Goal: Task Accomplishment & Management: Use online tool/utility

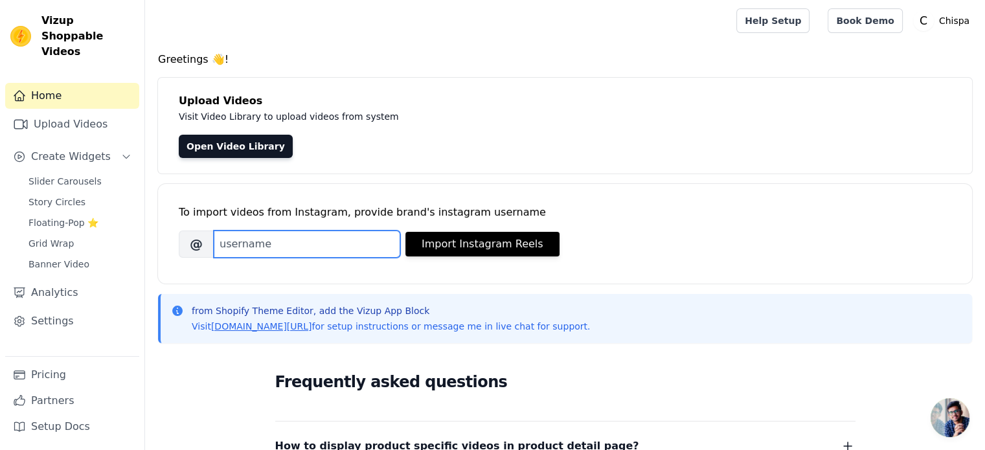
click at [249, 242] on input "Brand's Instagram Username" at bounding box center [307, 244] width 186 height 27
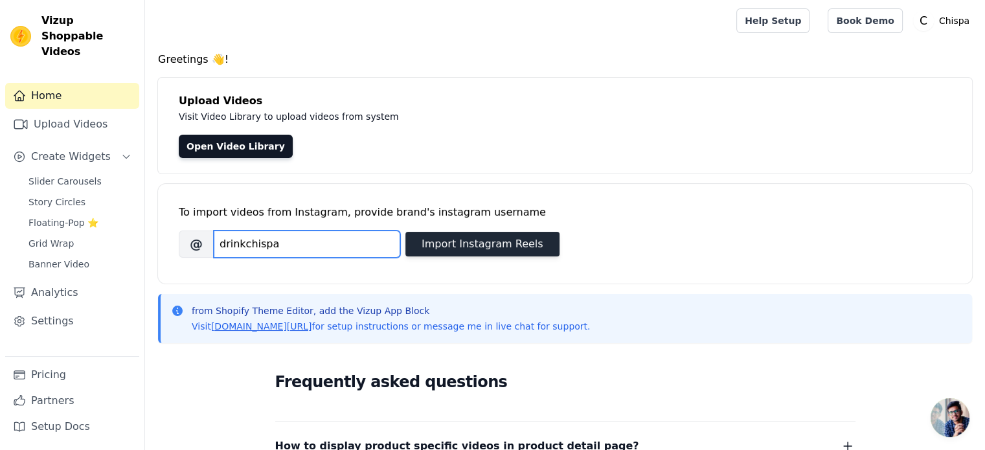
type input "drinkchispa"
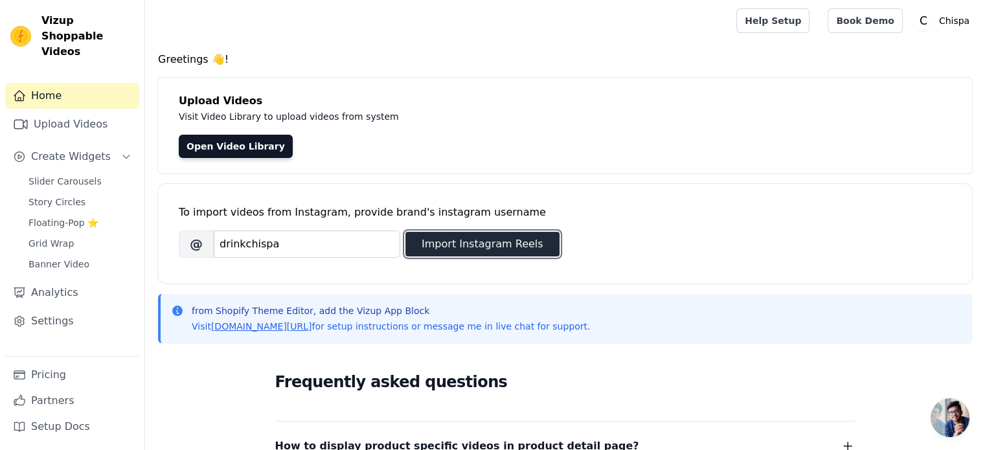
click at [485, 245] on button "Import Instagram Reels" at bounding box center [482, 244] width 154 height 25
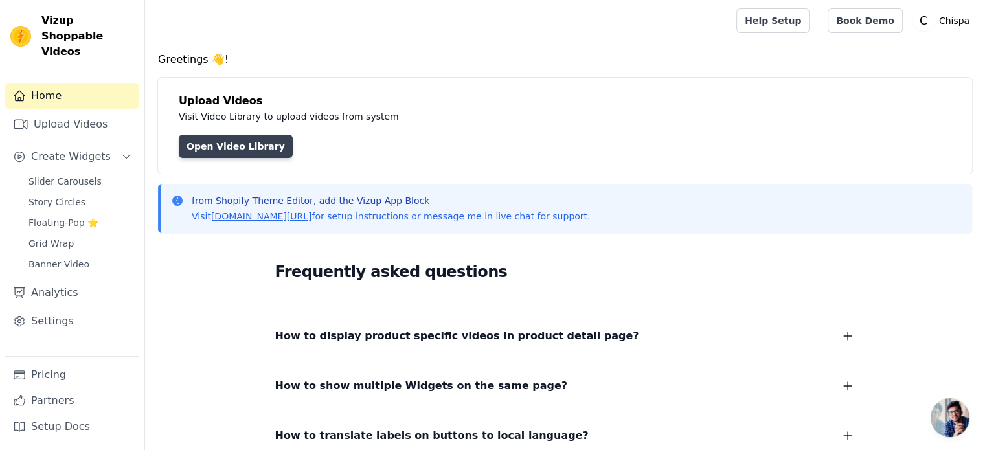
click at [227, 144] on link "Open Video Library" at bounding box center [236, 146] width 114 height 23
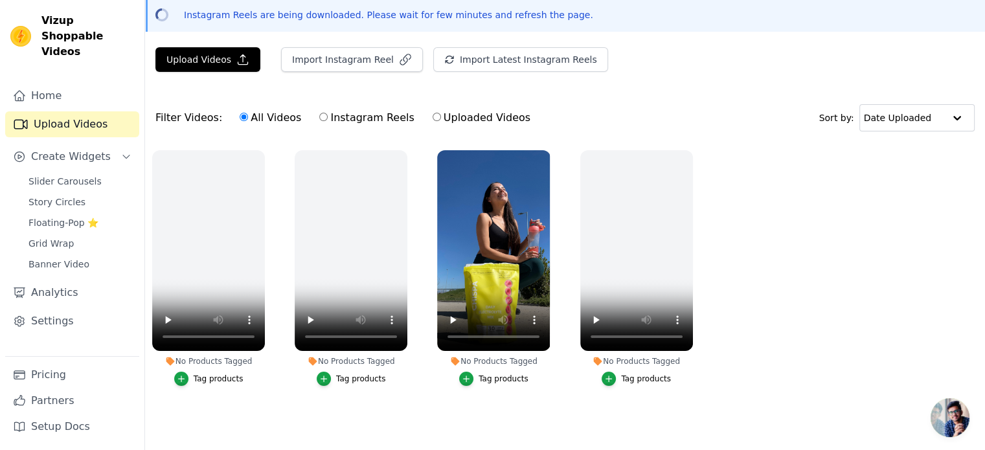
scroll to position [60, 0]
click at [319, 113] on input "Instagram Reels" at bounding box center [323, 117] width 8 height 8
radio input "true"
click at [240, 113] on input "All Videos" at bounding box center [244, 117] width 8 height 8
radio input "true"
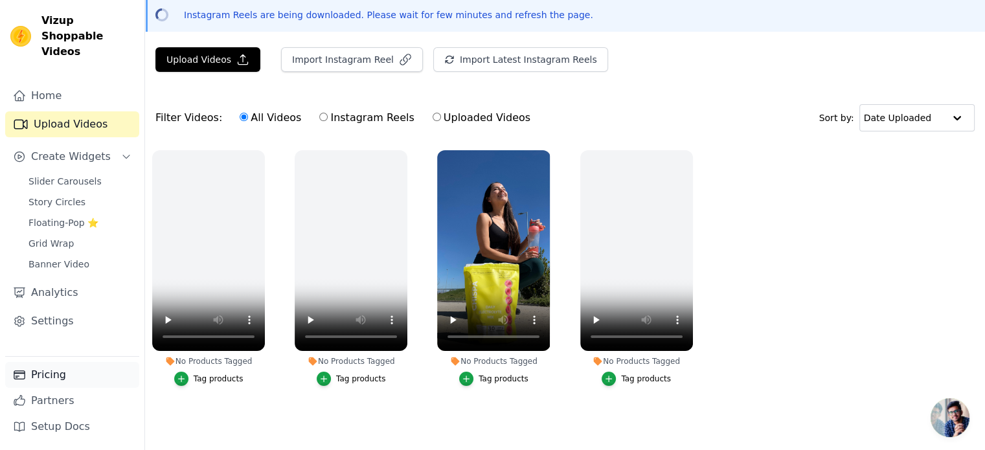
click at [56, 374] on link "Pricing" at bounding box center [72, 375] width 134 height 26
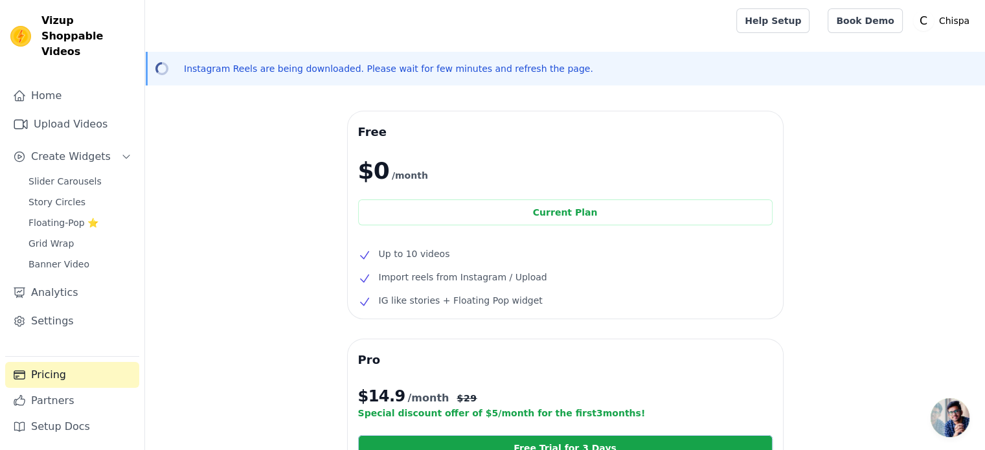
click at [215, 69] on p "Instagram Reels are being downloaded. Please wait for few minutes and refresh t…" at bounding box center [388, 68] width 409 height 13
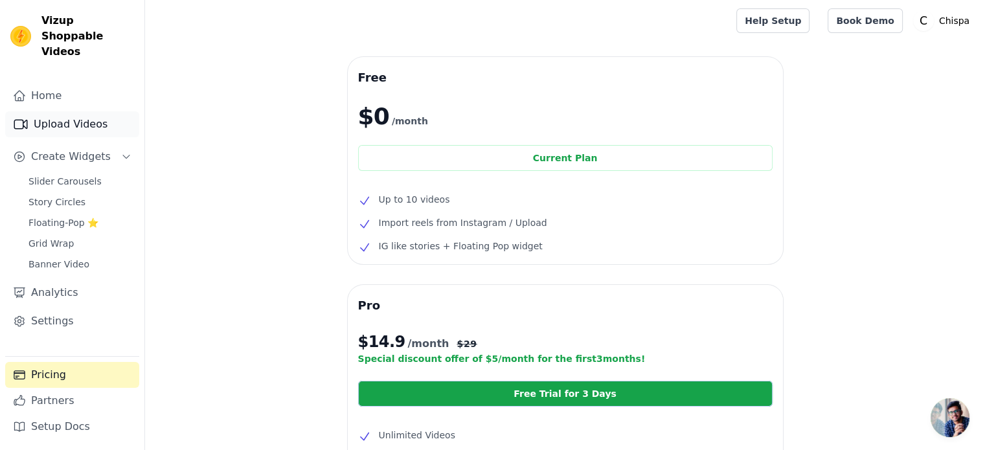
click at [65, 111] on link "Upload Videos" at bounding box center [72, 124] width 134 height 26
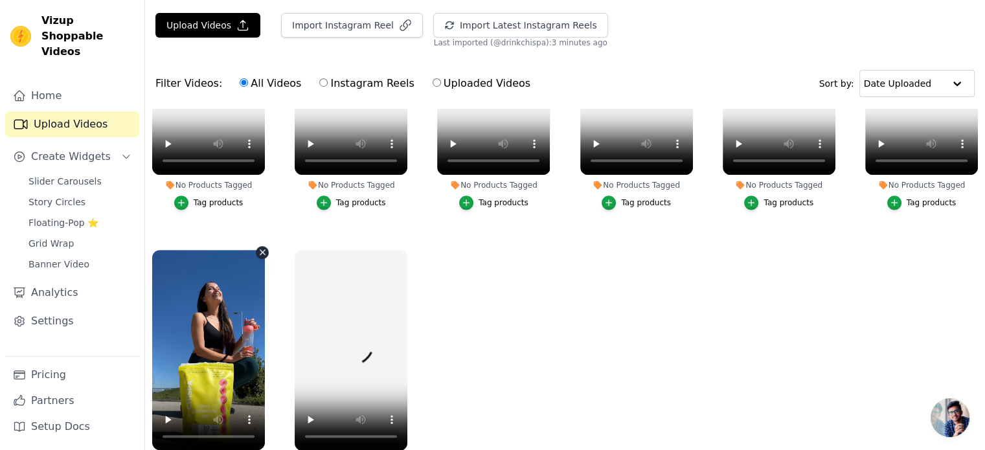
scroll to position [130, 0]
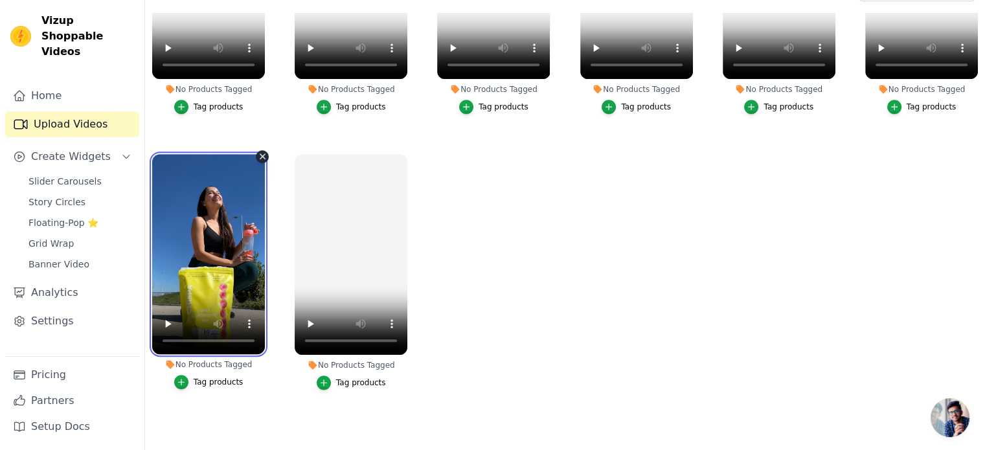
click at [228, 253] on video at bounding box center [208, 254] width 113 height 201
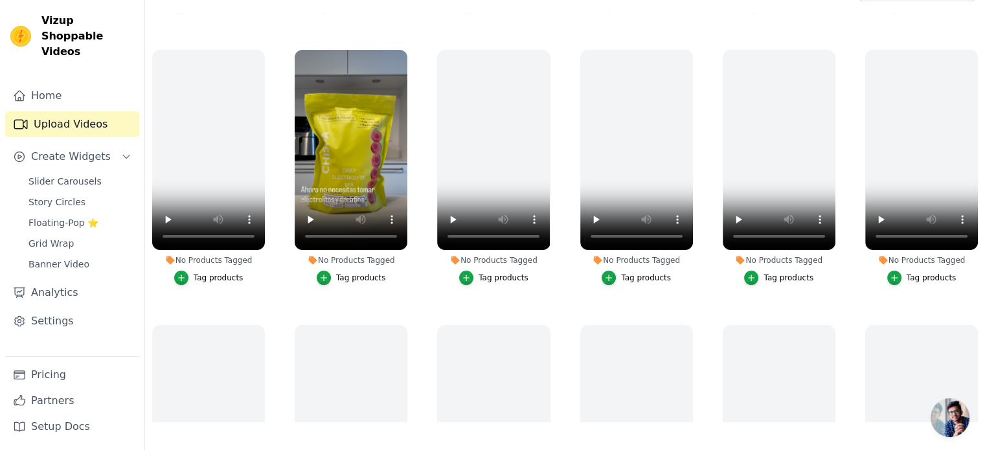
scroll to position [240, 0]
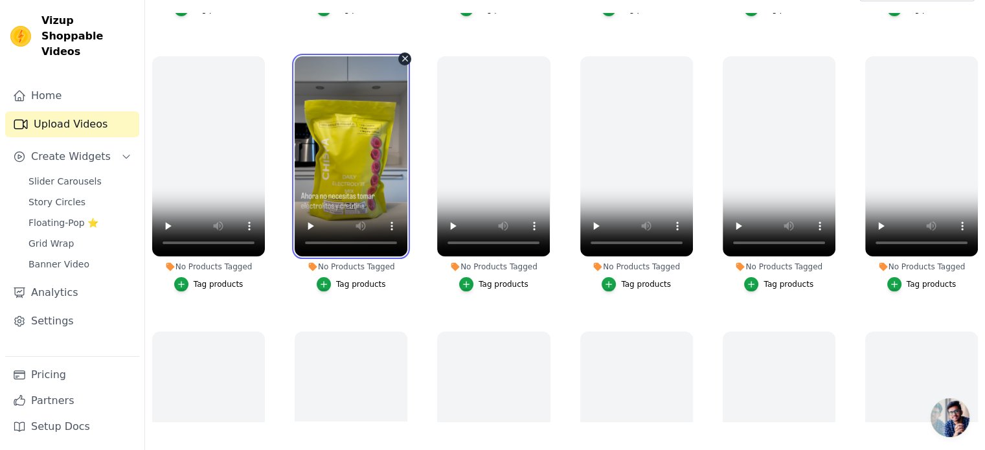
click at [337, 146] on video at bounding box center [351, 156] width 113 height 201
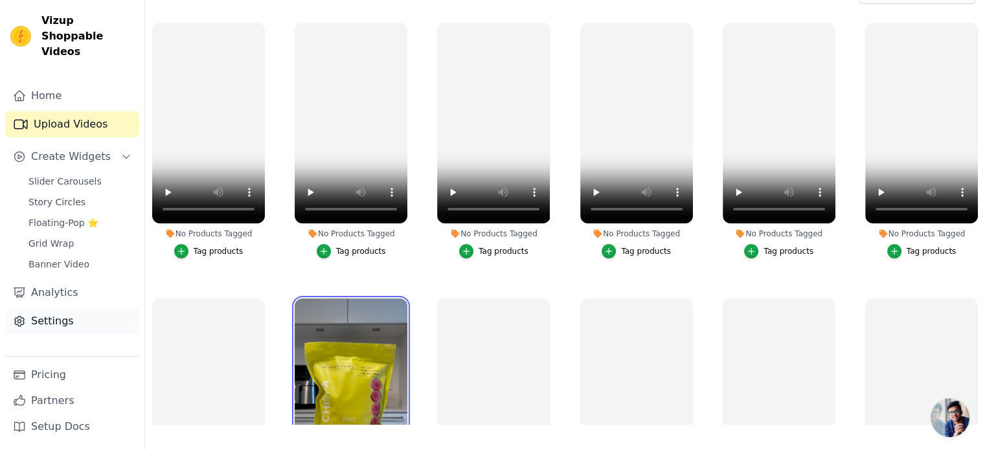
scroll to position [131, 0]
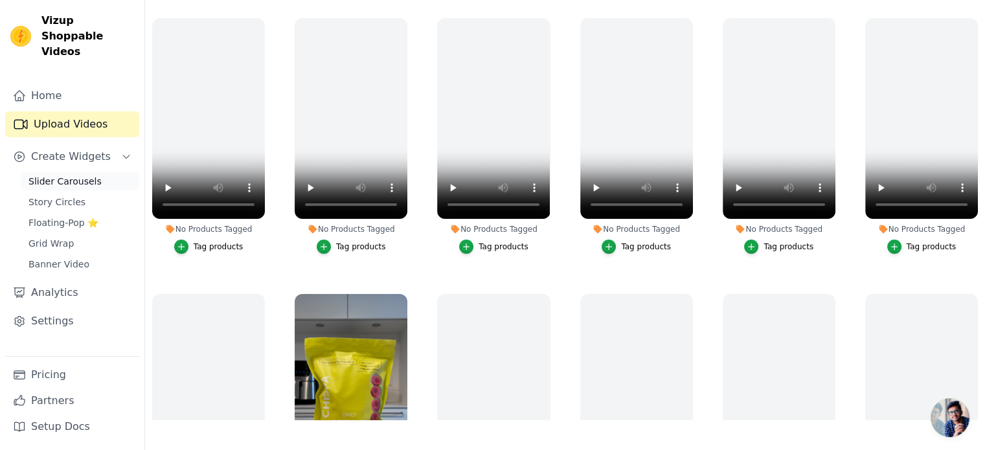
click at [57, 175] on span "Slider Carousels" at bounding box center [64, 181] width 73 height 13
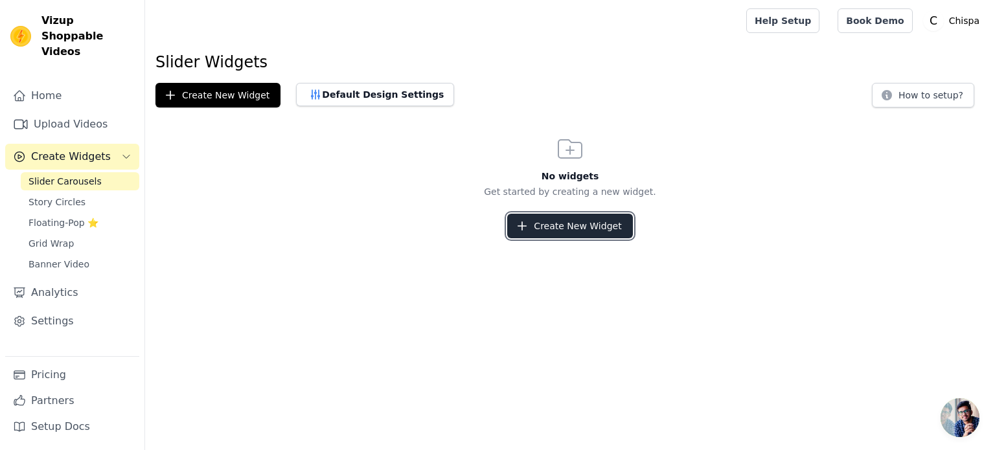
click at [565, 232] on button "Create New Widget" at bounding box center [569, 226] width 125 height 25
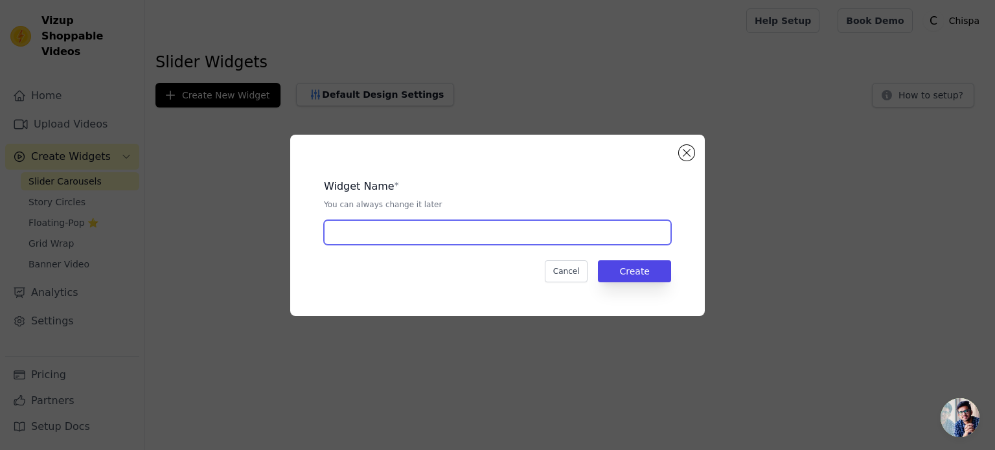
click at [432, 232] on input "text" at bounding box center [497, 232] width 347 height 25
type input "test"
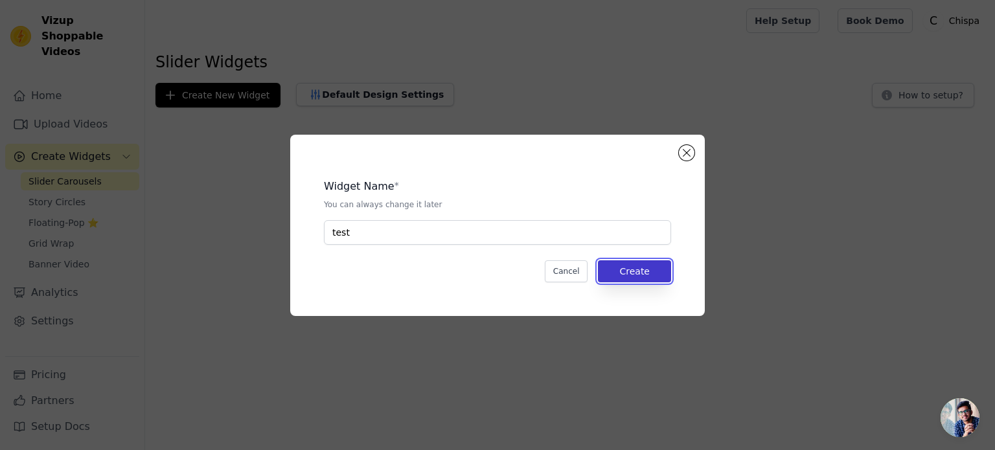
click at [635, 274] on button "Create" at bounding box center [634, 271] width 73 height 22
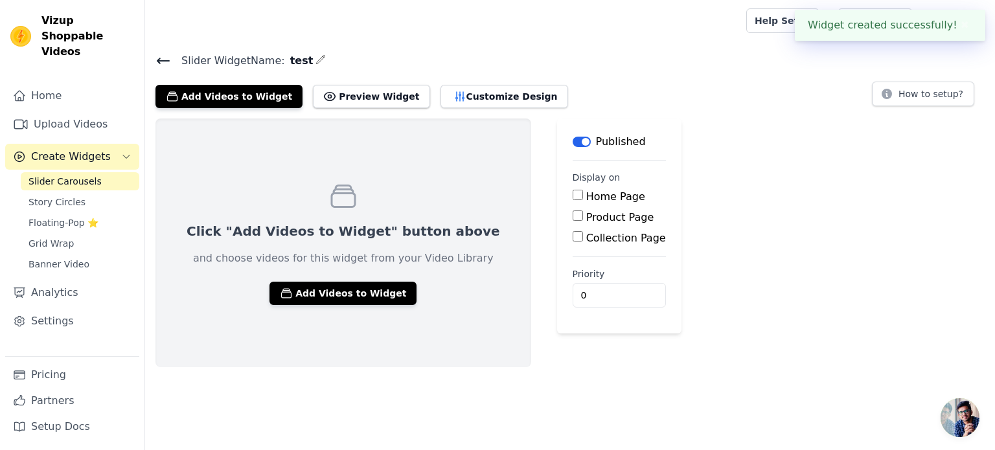
click at [572, 218] on div "Product Page" at bounding box center [618, 218] width 93 height 16
click at [572, 218] on input "Product Page" at bounding box center [577, 215] width 10 height 10
checkbox input "true"
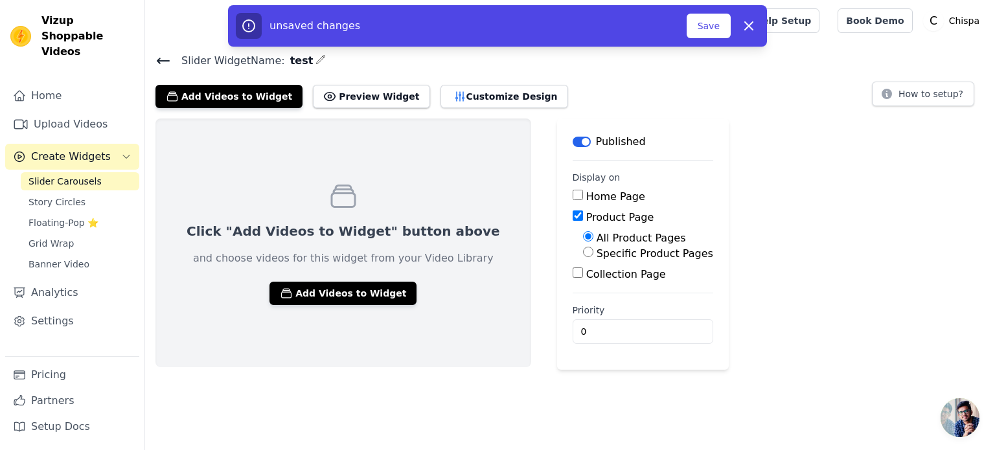
click at [583, 252] on input "Specific Product Pages" at bounding box center [588, 252] width 10 height 10
radio input "true"
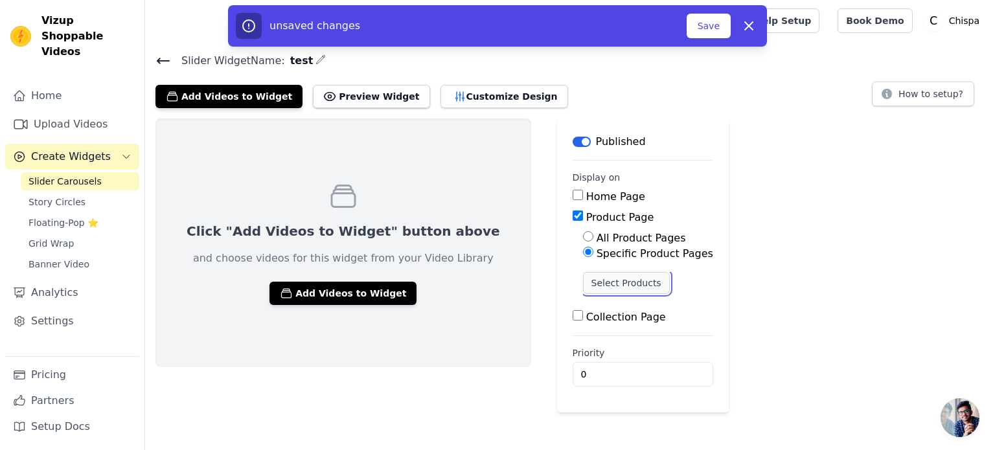
click at [583, 282] on button "Select Products" at bounding box center [626, 283] width 87 height 22
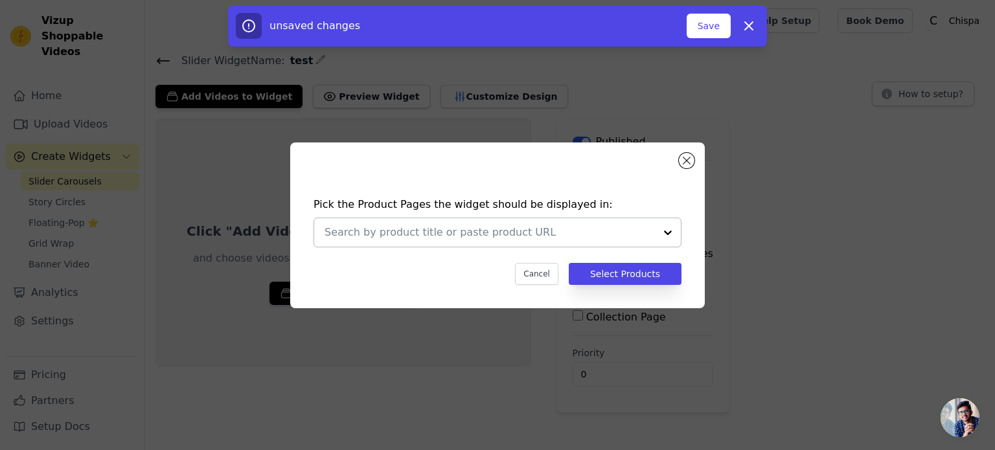
click at [552, 234] on input "text" at bounding box center [489, 233] width 330 height 16
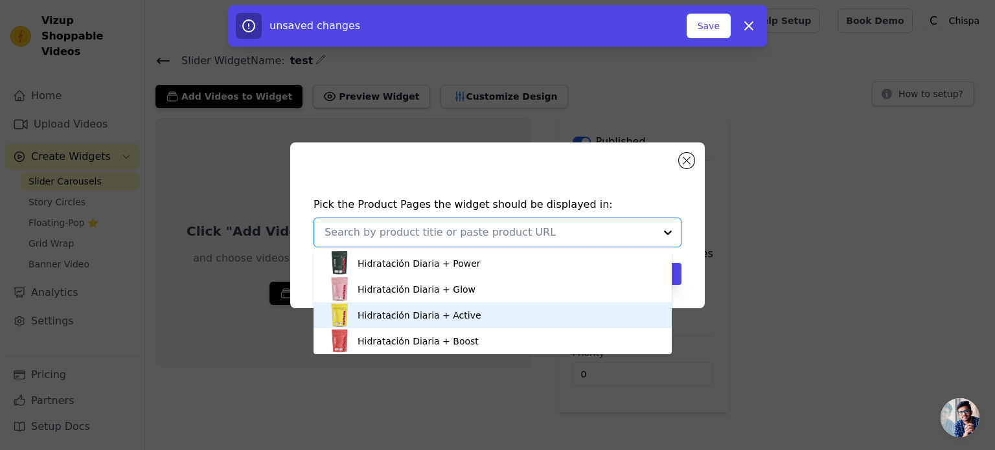
click at [459, 315] on div "Hidratación Diaria + Active" at bounding box center [419, 315] width 124 height 13
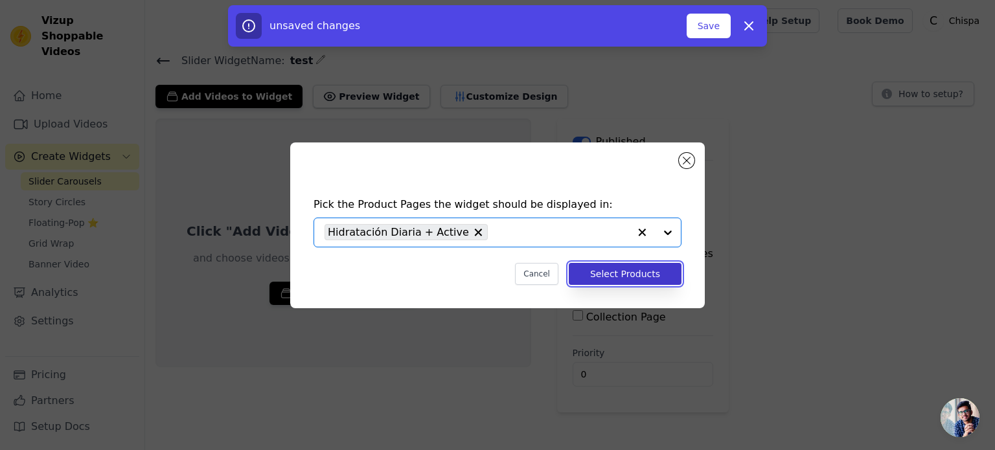
click at [644, 275] on button "Select Products" at bounding box center [625, 274] width 113 height 22
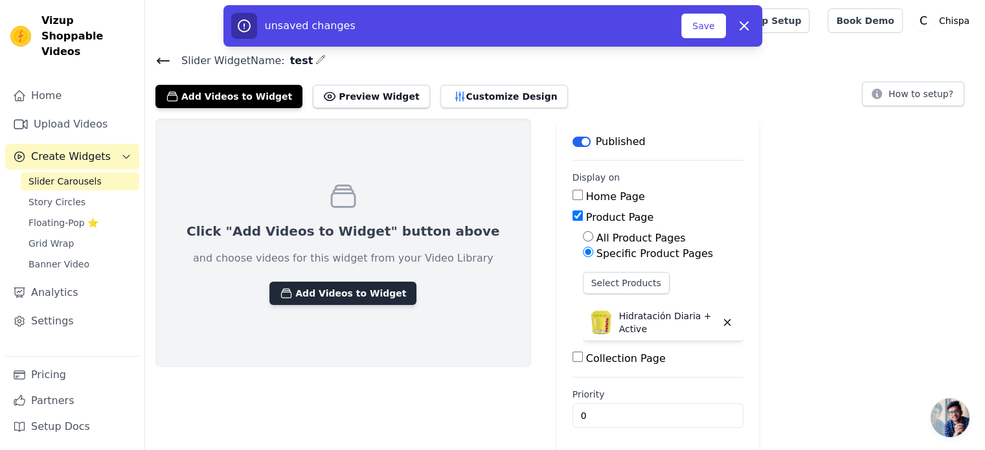
click at [316, 295] on button "Add Videos to Widget" at bounding box center [342, 293] width 147 height 23
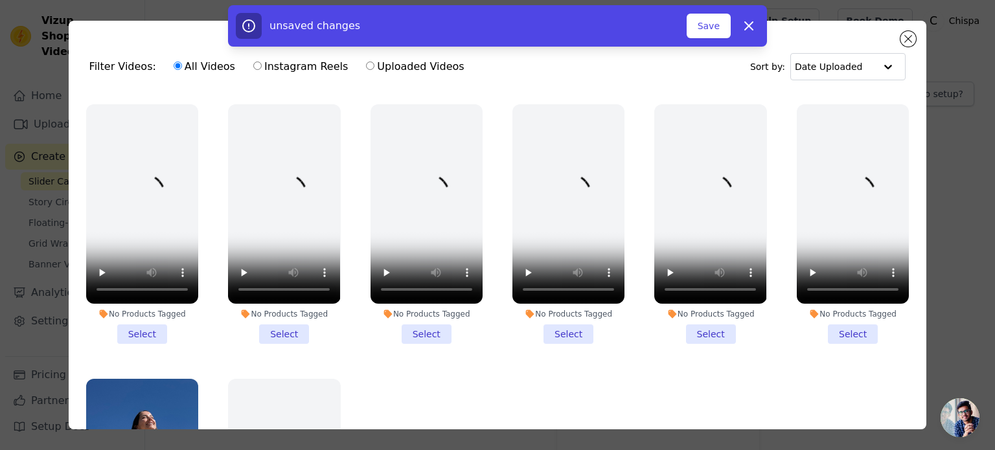
scroll to position [677, 0]
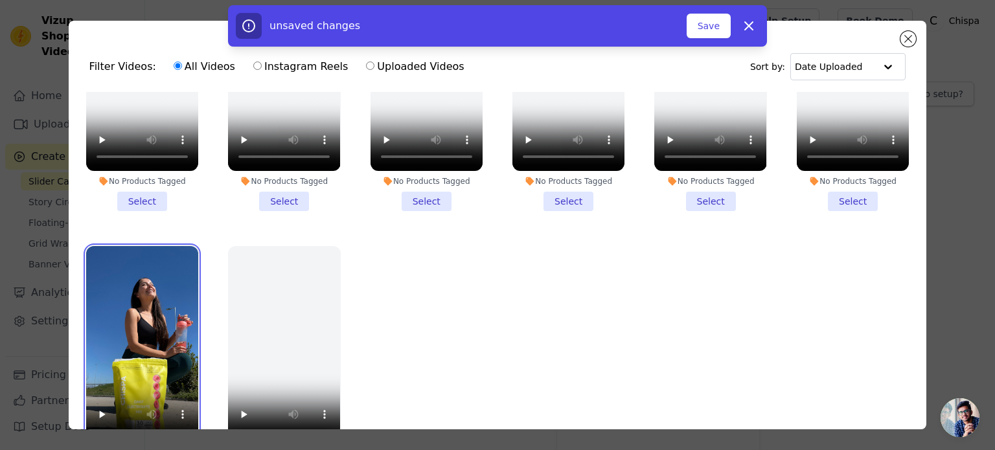
click at [120, 319] on video at bounding box center [142, 345] width 112 height 199
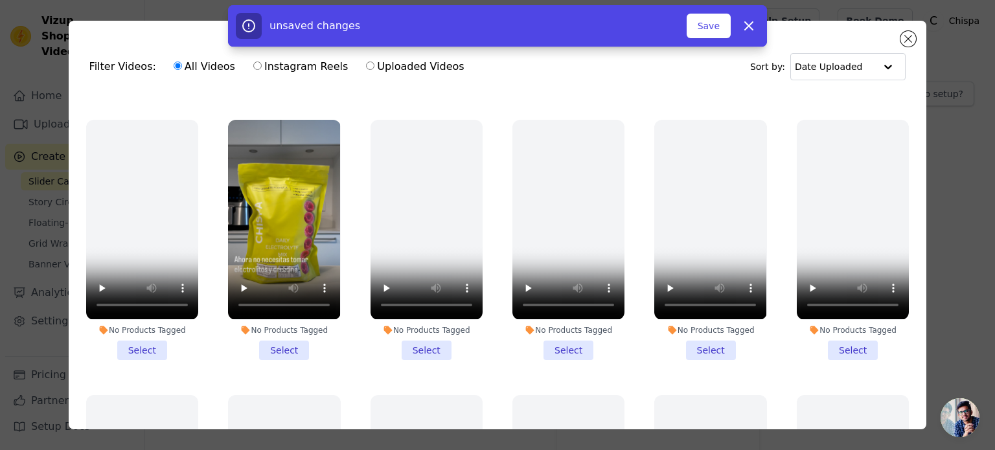
scroll to position [224, 0]
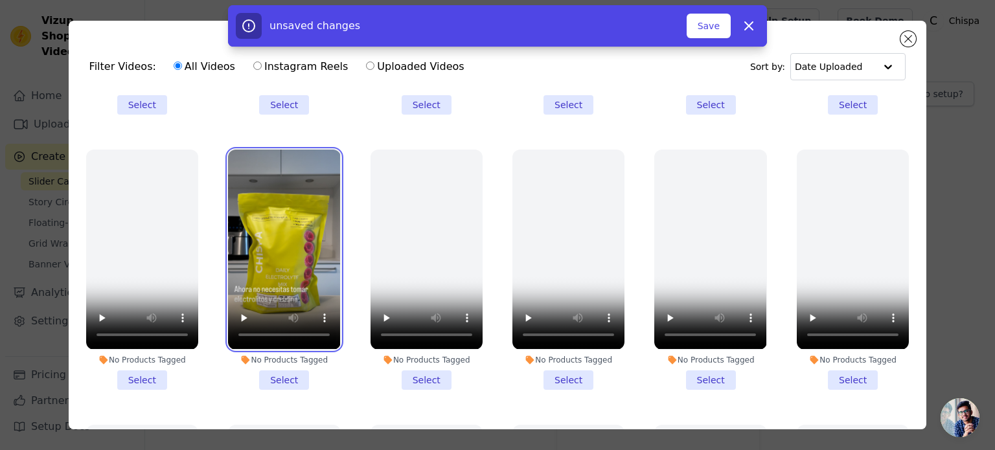
click at [295, 231] on video at bounding box center [284, 249] width 112 height 199
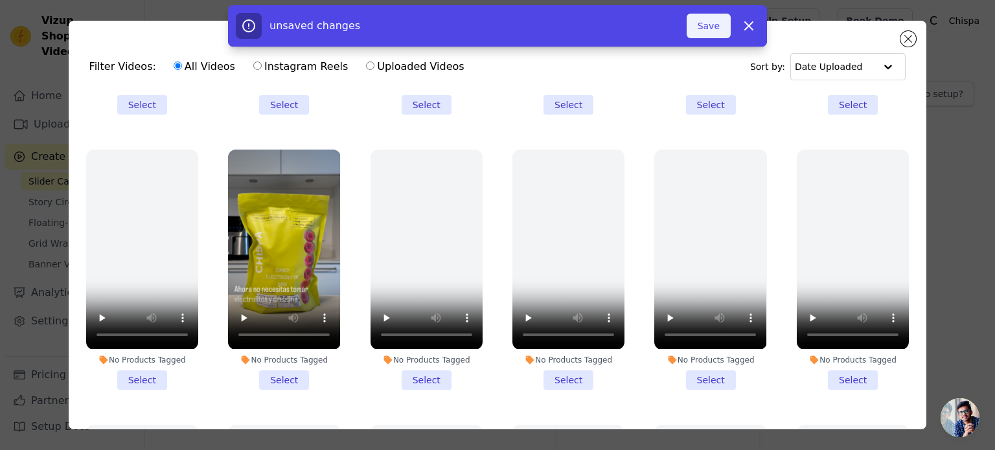
click at [717, 33] on button "Save" at bounding box center [708, 26] width 44 height 25
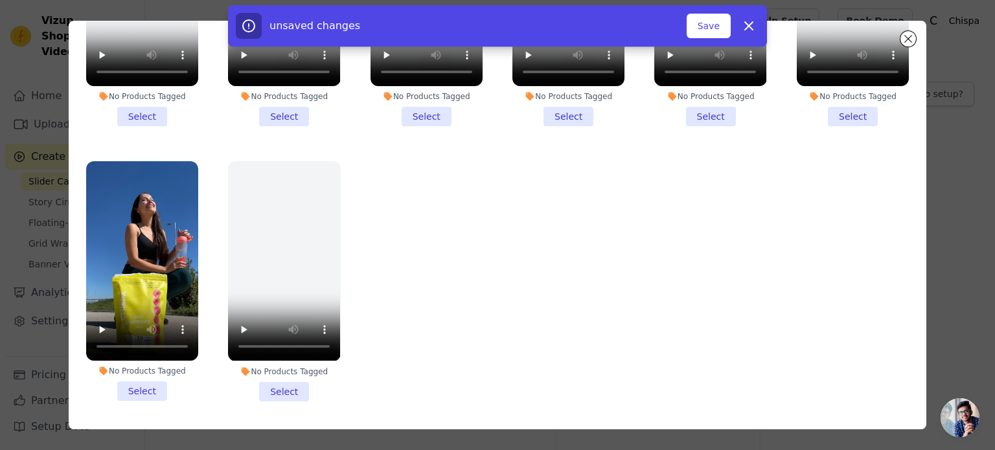
scroll to position [112, 0]
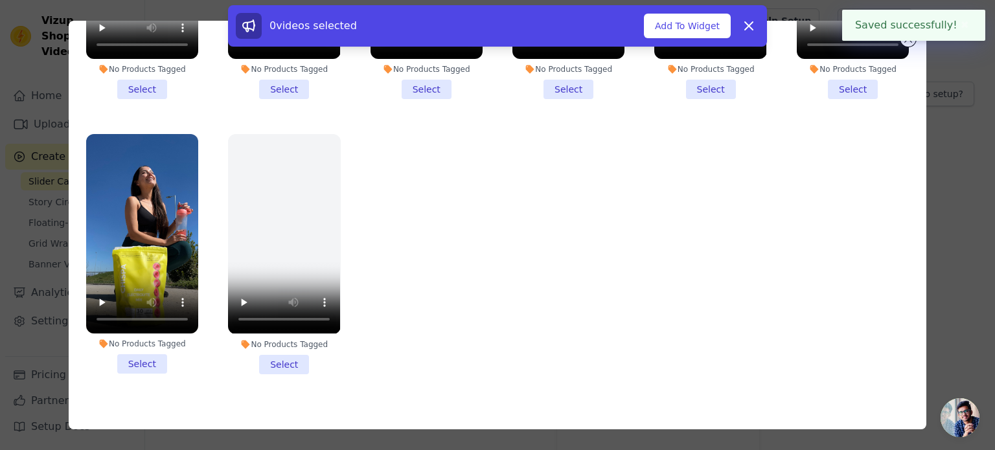
click at [145, 346] on li "No Products Tagged Select" at bounding box center [142, 254] width 112 height 240
click at [0, 0] on input "No Products Tagged Select" at bounding box center [0, 0] width 0 height 0
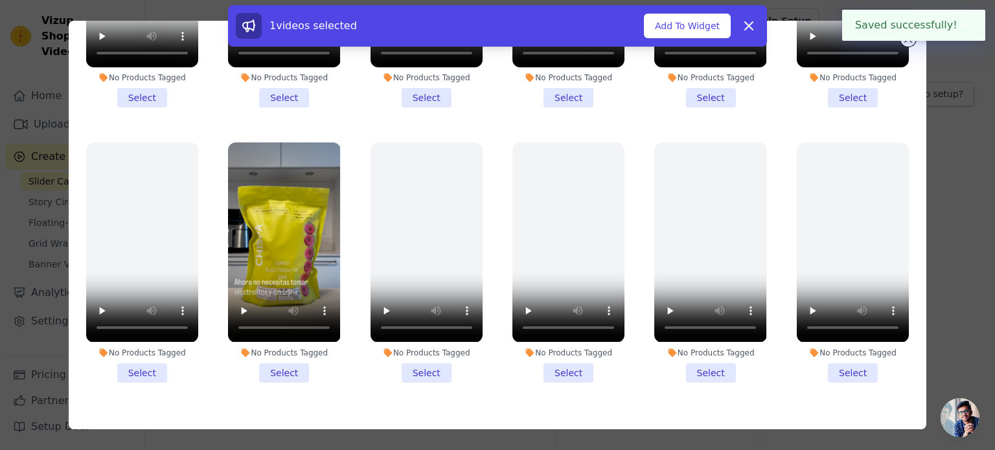
scroll to position [159, 0]
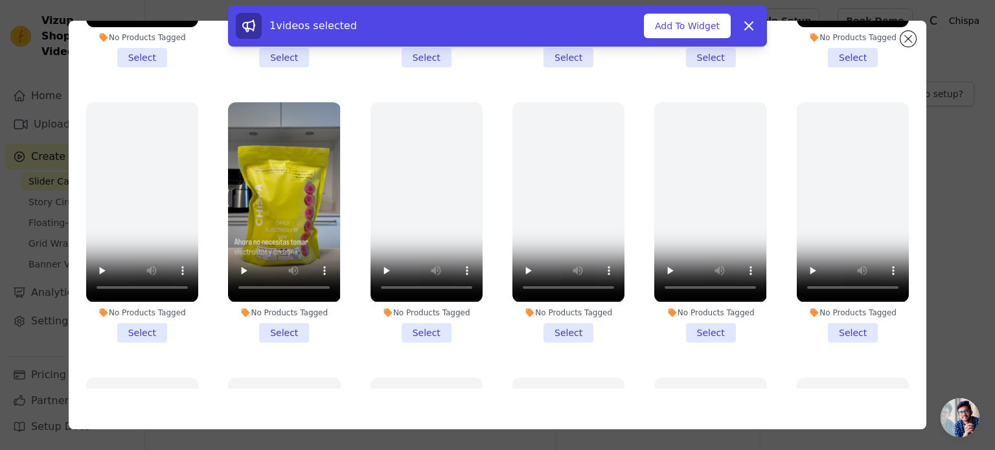
click at [280, 326] on li "No Products Tagged Select" at bounding box center [284, 222] width 112 height 240
click at [0, 0] on input "No Products Tagged Select" at bounding box center [0, 0] width 0 height 0
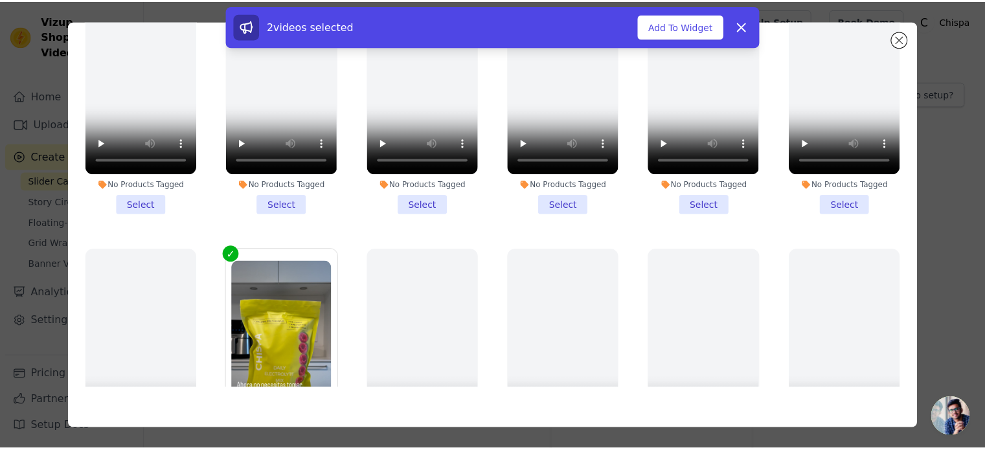
scroll to position [0, 0]
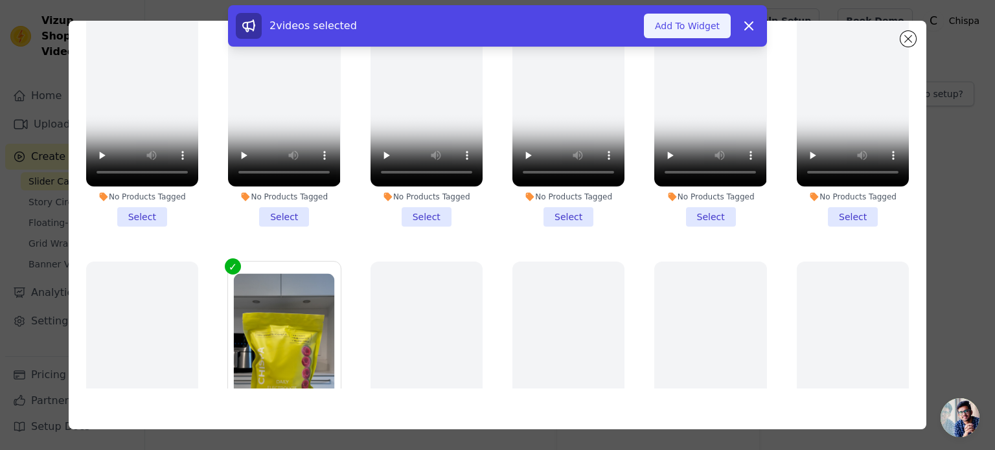
click at [692, 21] on button "Add To Widget" at bounding box center [687, 26] width 87 height 25
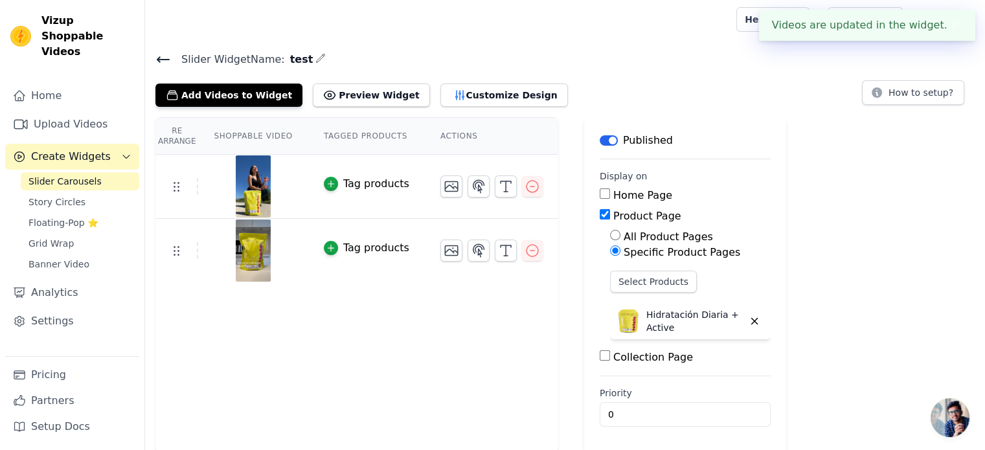
scroll to position [2, 0]
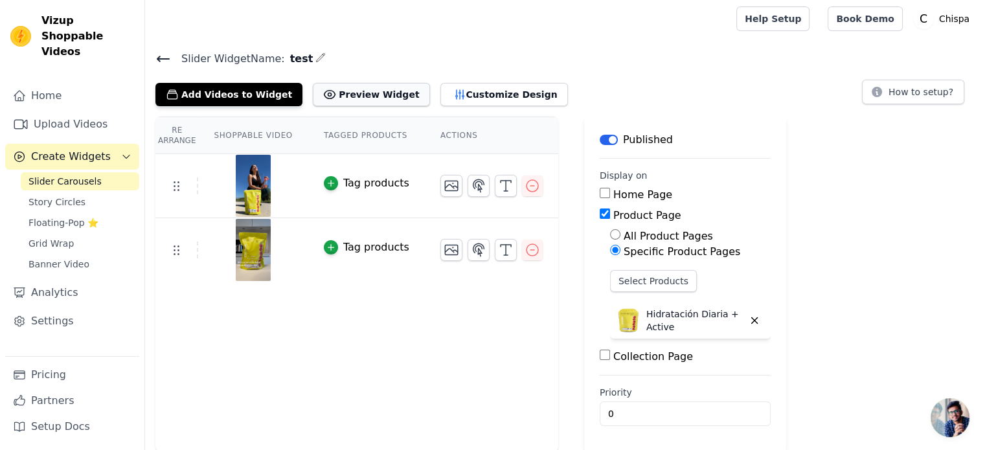
click at [374, 97] on button "Preview Widget" at bounding box center [371, 94] width 117 height 23
click at [445, 189] on icon "button" at bounding box center [451, 186] width 13 height 10
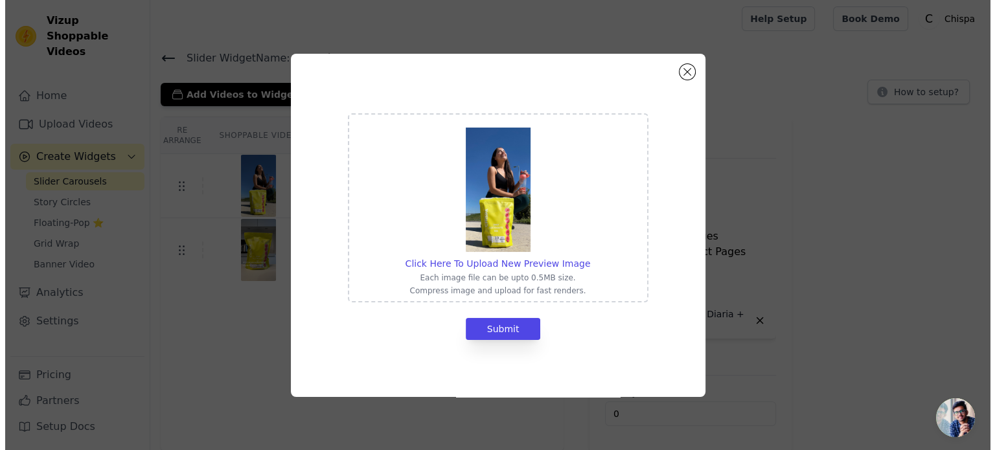
scroll to position [0, 0]
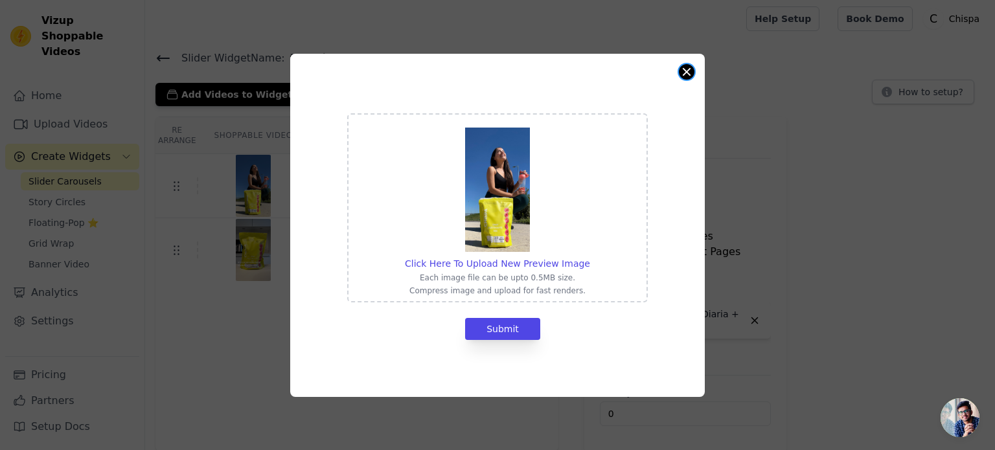
click at [692, 73] on button "Close modal" at bounding box center [687, 72] width 16 height 16
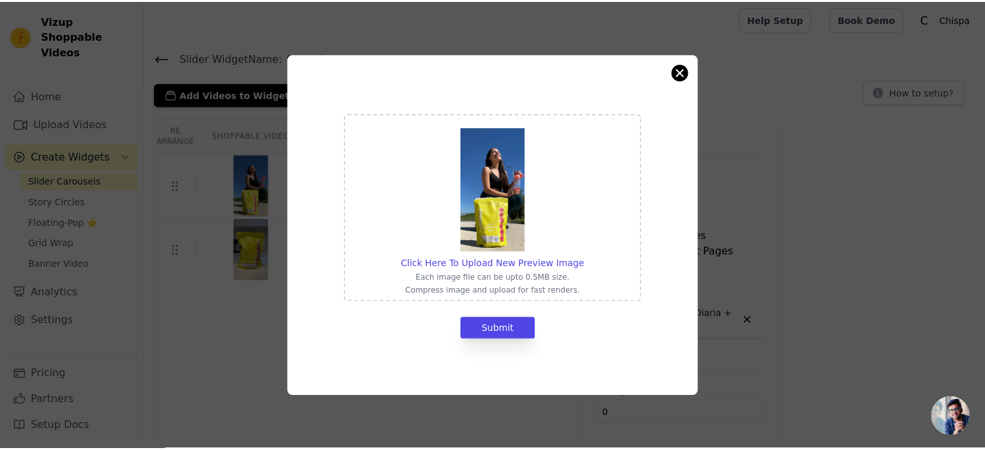
scroll to position [2, 0]
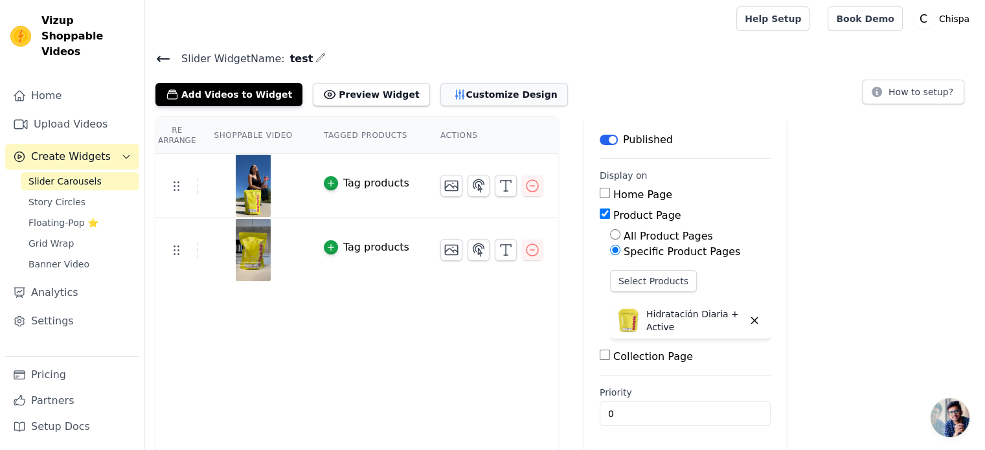
click at [466, 99] on button "Customize Design" at bounding box center [504, 94] width 128 height 23
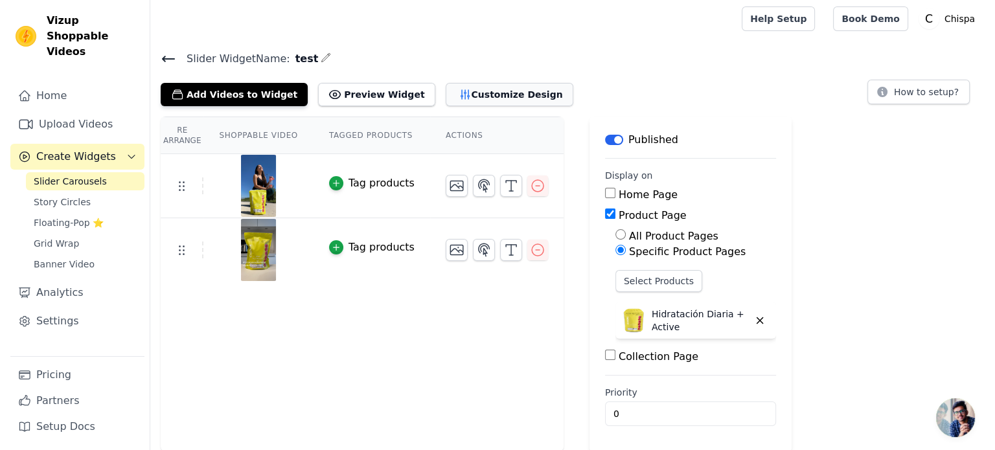
scroll to position [0, 0]
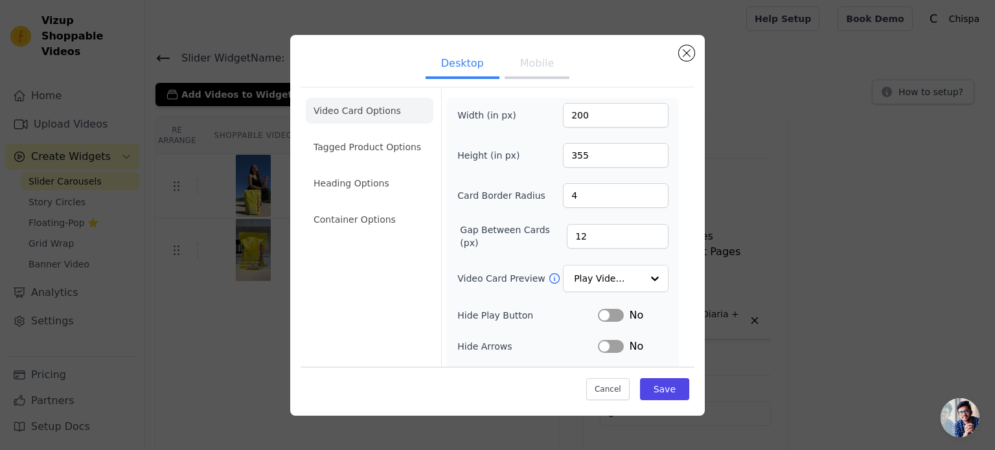
click at [532, 73] on button "Mobile" at bounding box center [536, 65] width 65 height 28
click at [661, 389] on button "Save" at bounding box center [664, 389] width 49 height 22
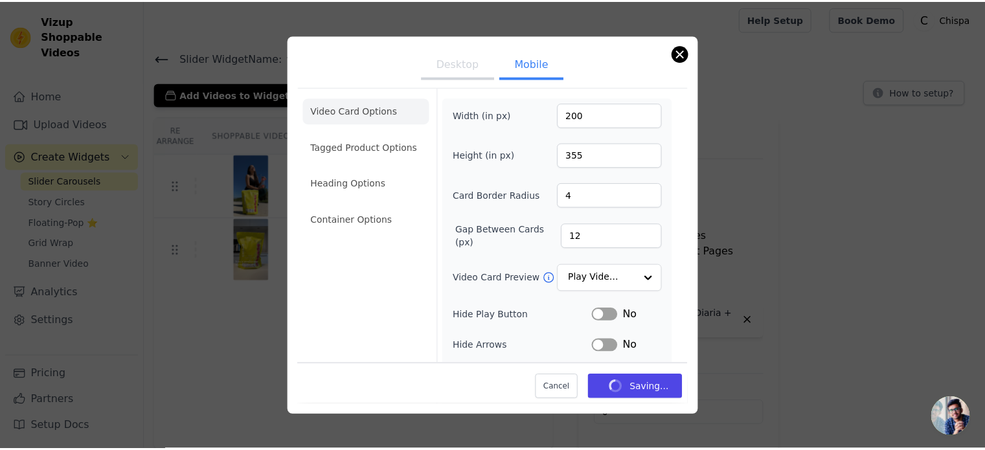
scroll to position [2, 0]
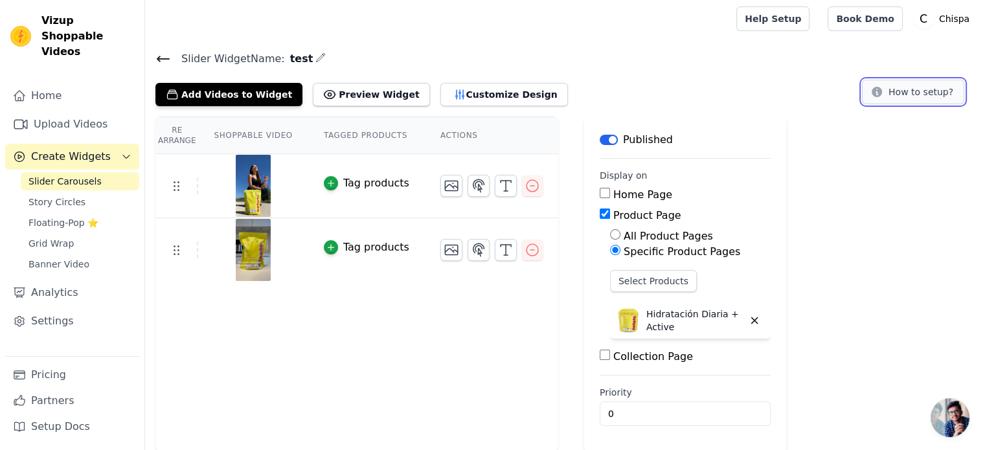
click at [930, 96] on button "How to setup?" at bounding box center [913, 92] width 102 height 25
click at [51, 377] on link "Pricing" at bounding box center [72, 375] width 134 height 26
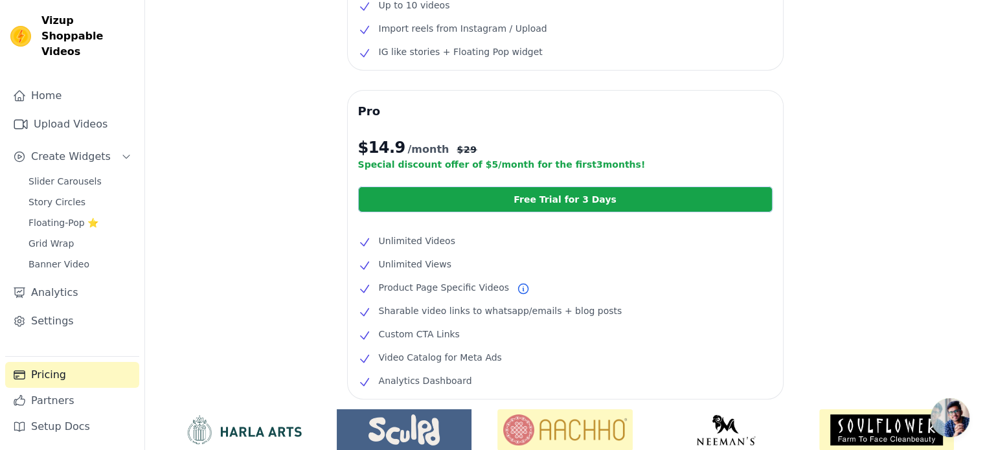
scroll to position [196, 0]
